Goal: Find specific page/section: Find specific page/section

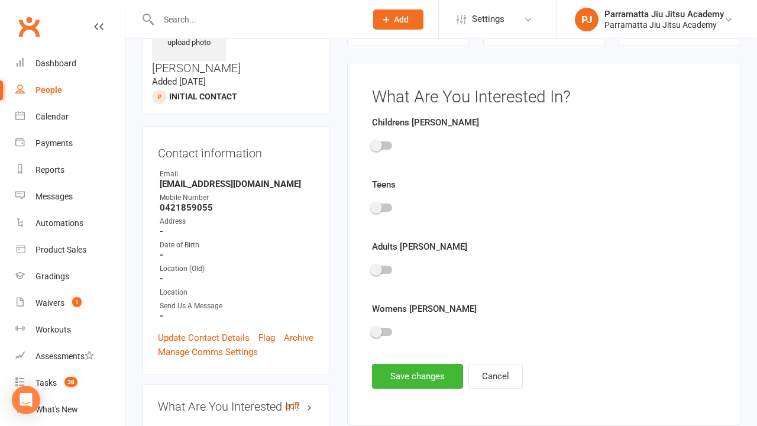
scroll to position [82, 0]
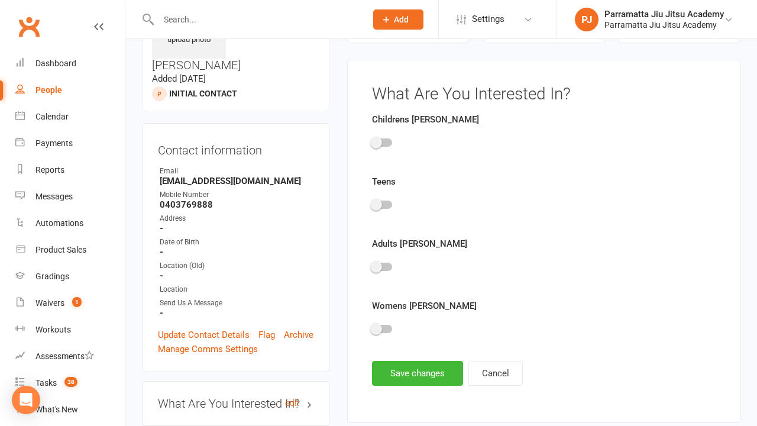
scroll to position [82, 0]
